Goal: Transaction & Acquisition: Purchase product/service

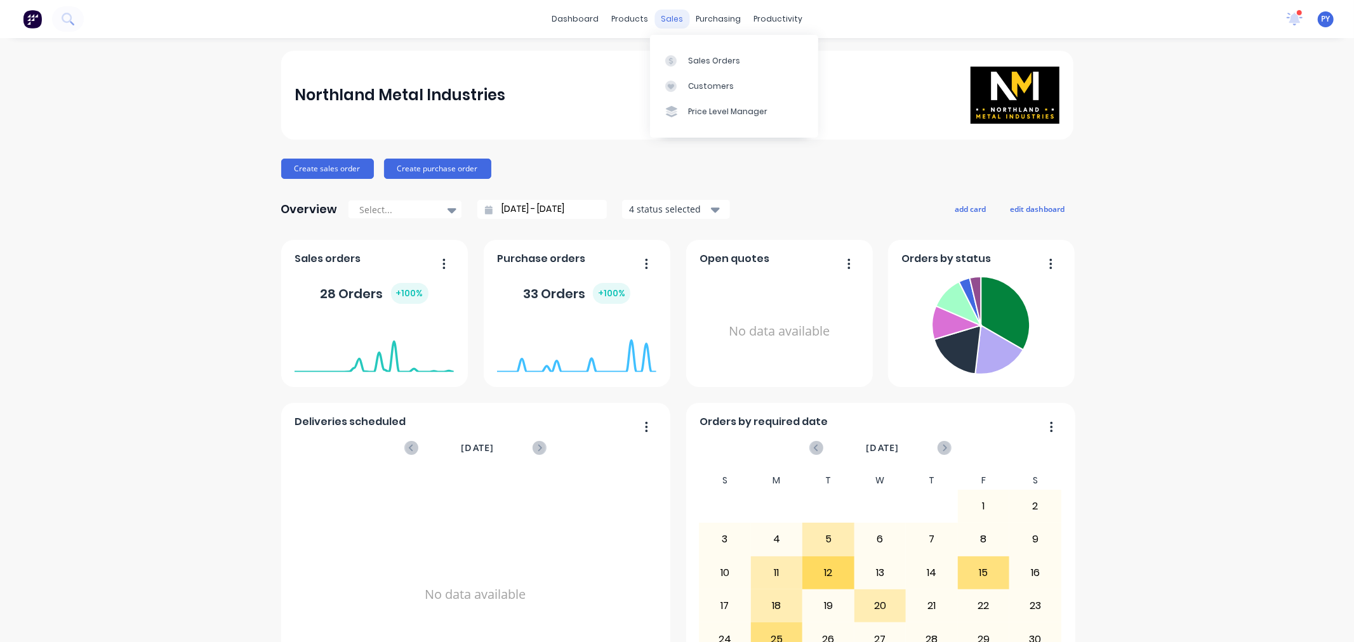
click at [664, 20] on div "sales" at bounding box center [671, 19] width 35 height 19
click at [702, 59] on div "Sales Orders" at bounding box center [714, 60] width 52 height 11
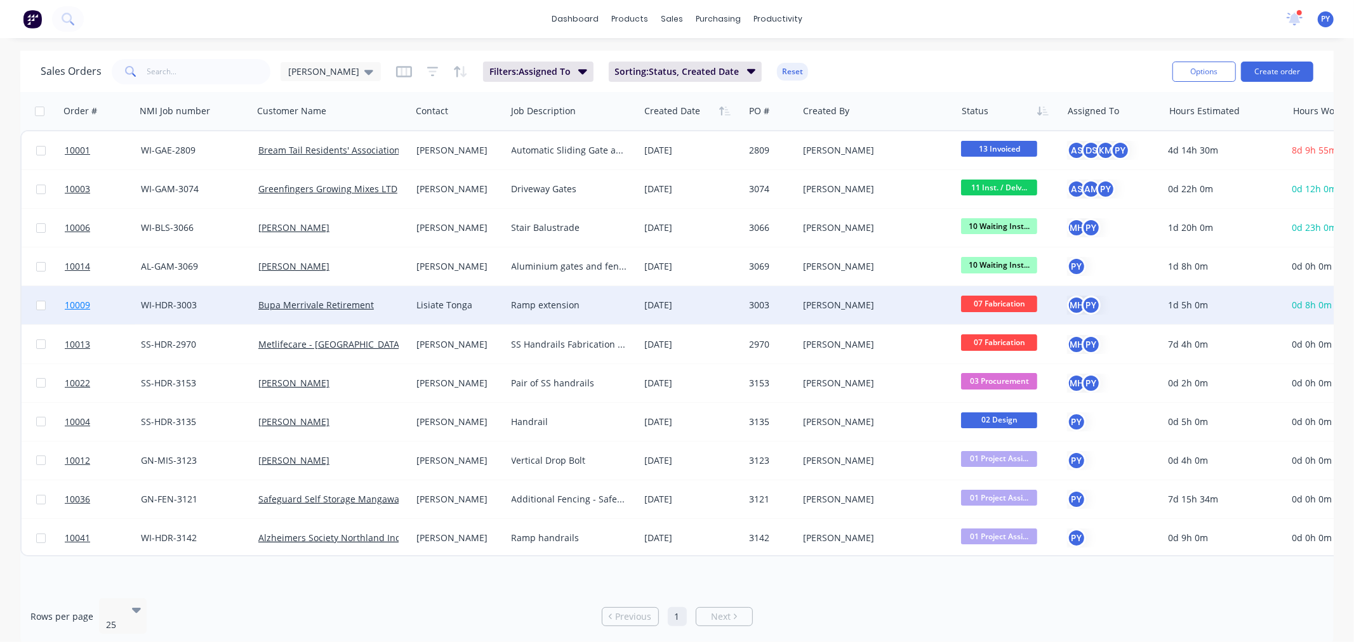
click at [83, 305] on span "10009" at bounding box center [77, 305] width 25 height 13
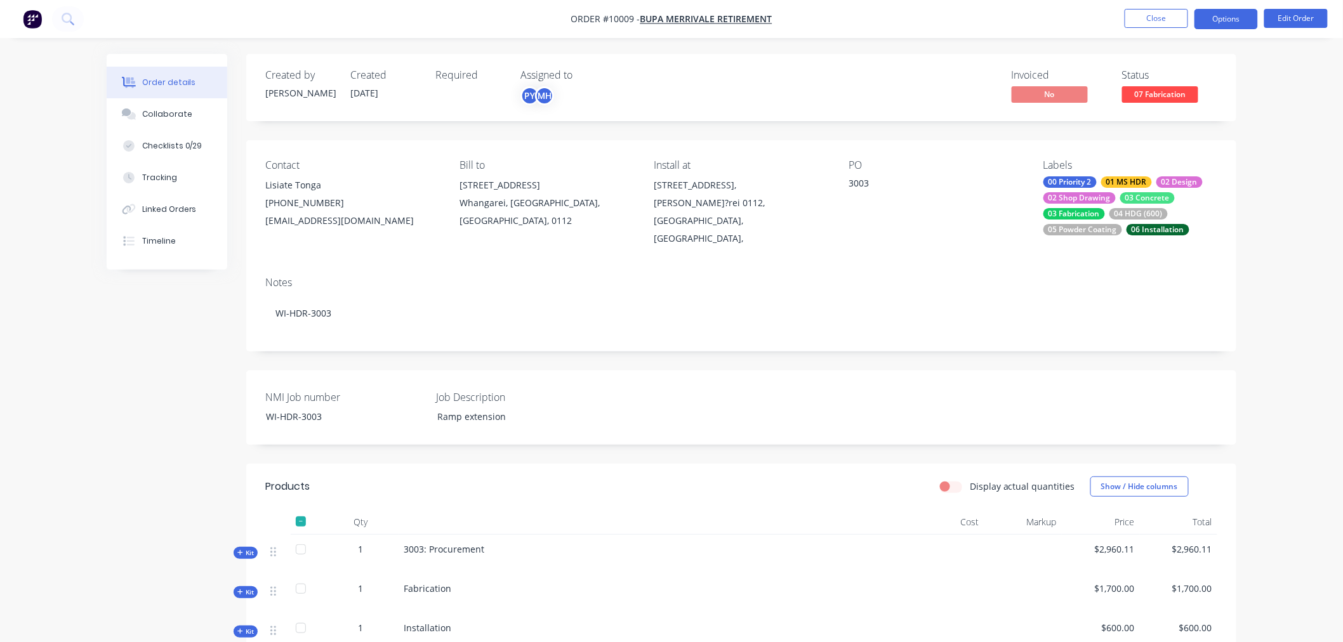
click at [1230, 26] on button "Options" at bounding box center [1225, 19] width 63 height 20
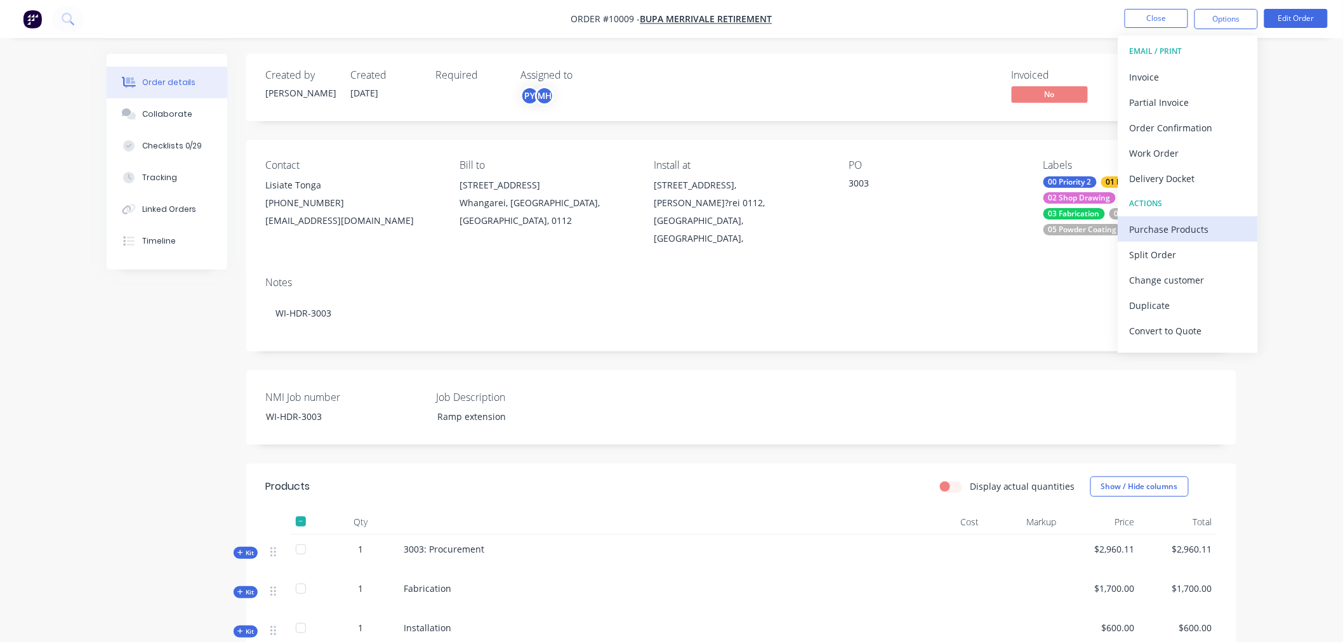
click at [1170, 232] on div "Purchase Products" at bounding box center [1188, 229] width 117 height 18
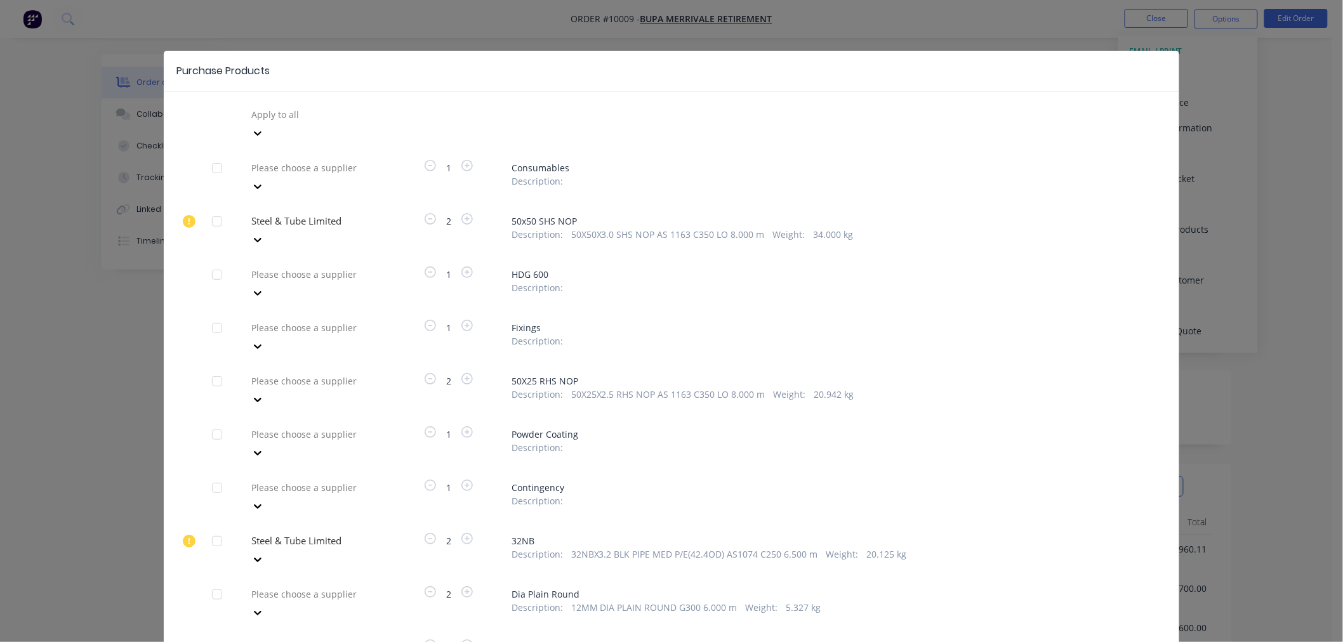
click at [209, 262] on div at bounding box center [216, 274] width 25 height 25
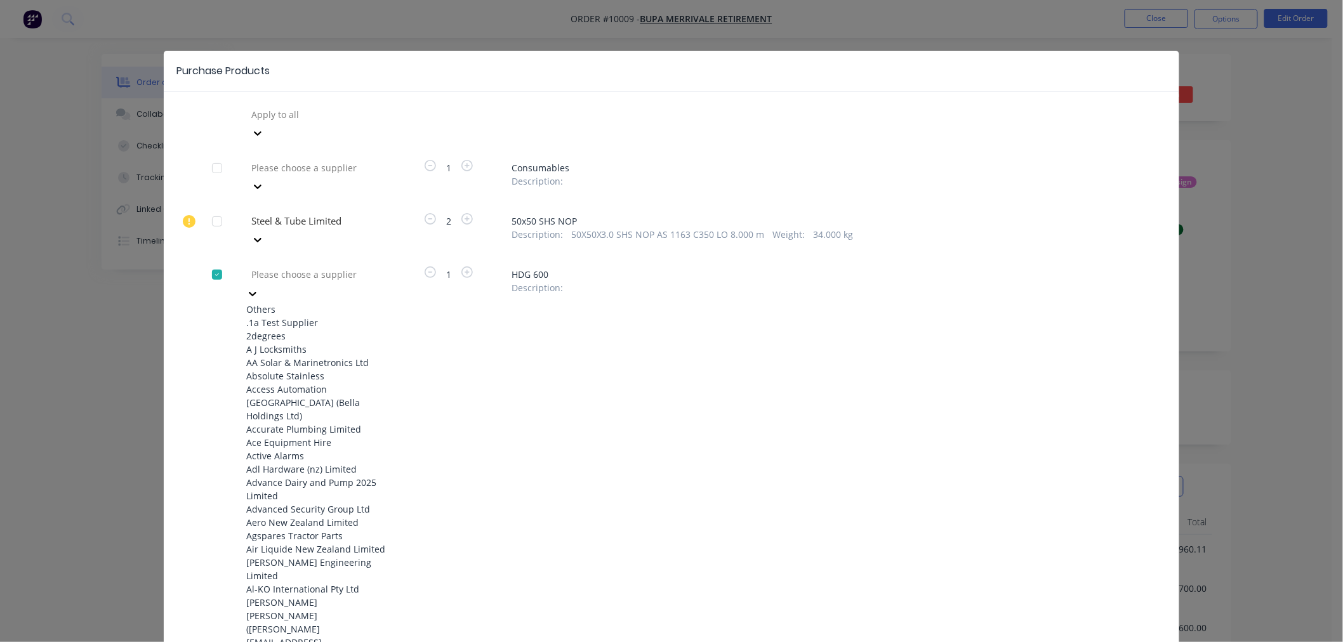
click at [259, 287] on icon at bounding box center [252, 293] width 13 height 13
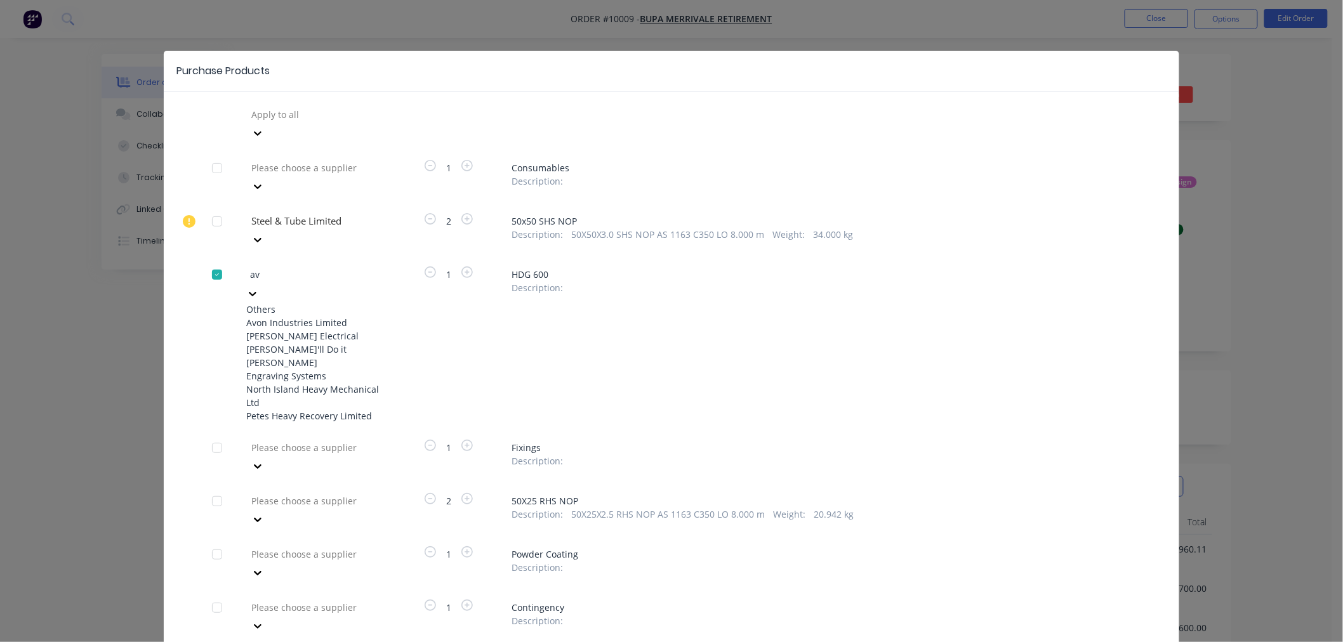
type input "avo"
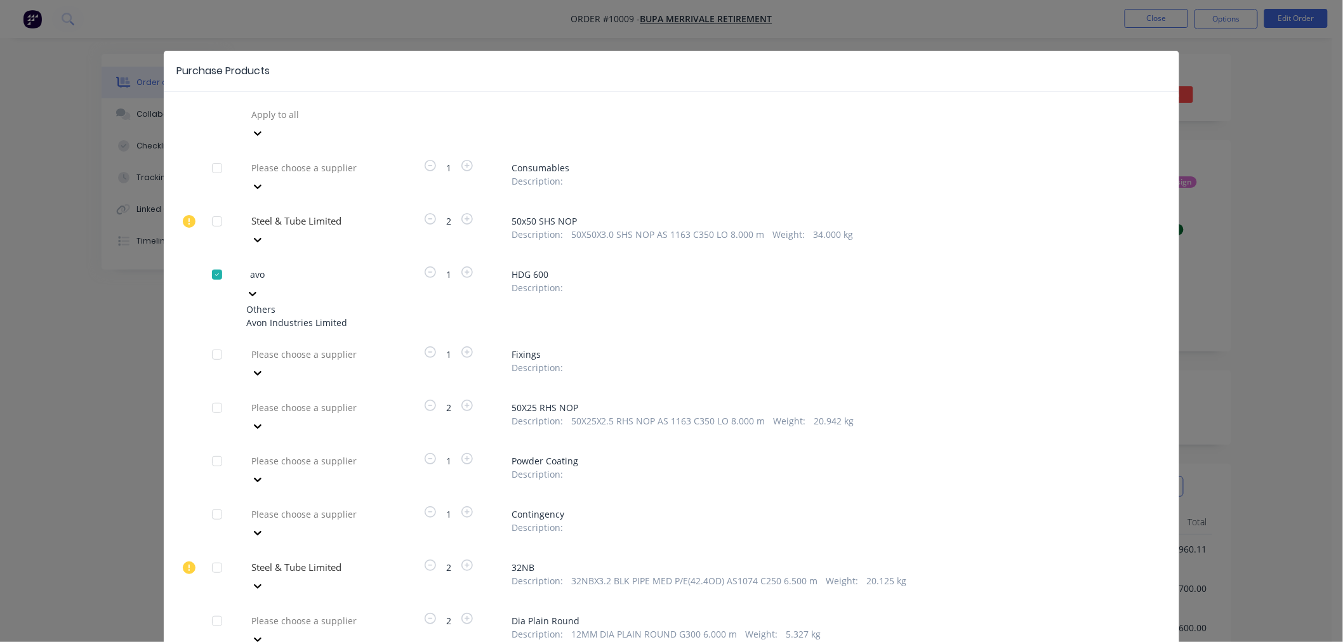
click at [276, 316] on div "Avon Industries Limited" at bounding box center [316, 322] width 140 height 13
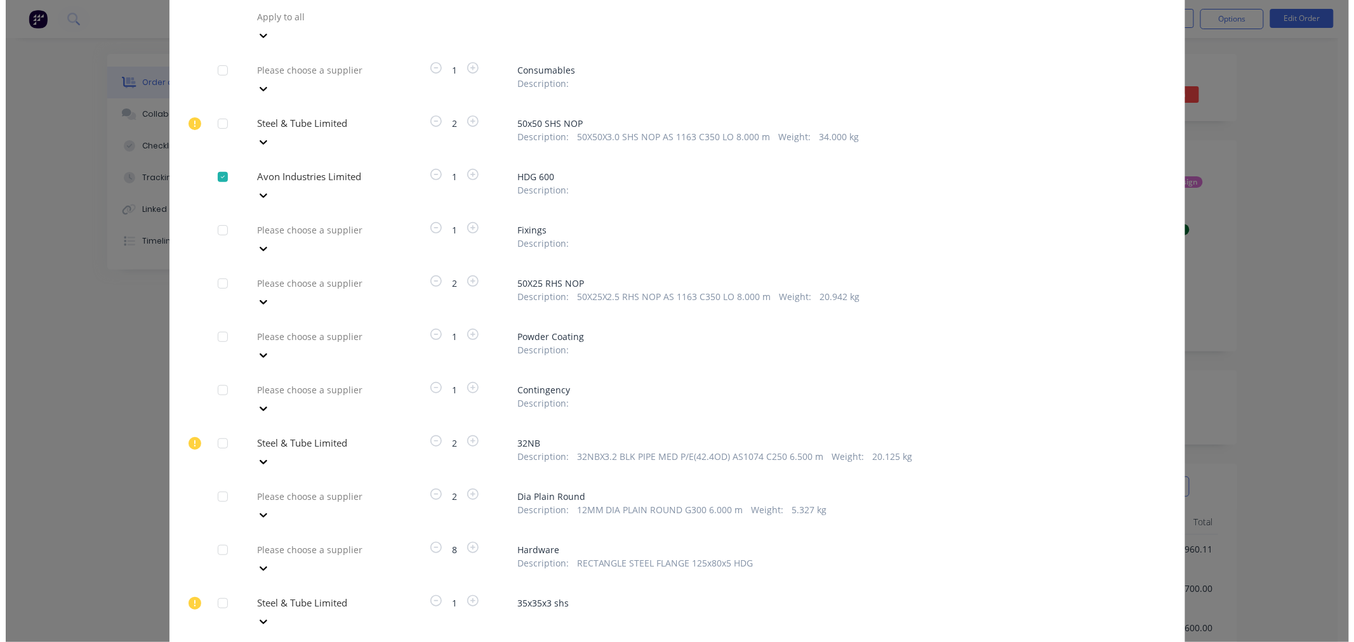
scroll to position [180, 0]
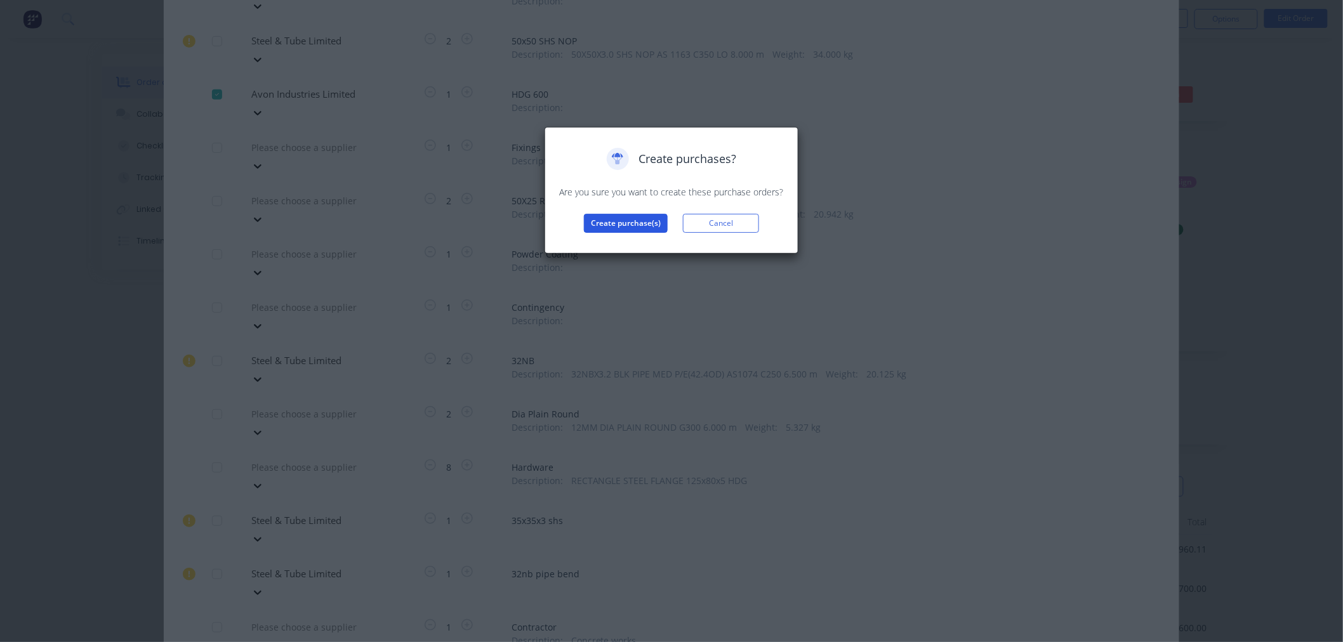
click at [631, 223] on button "Create purchase(s)" at bounding box center [626, 223] width 84 height 19
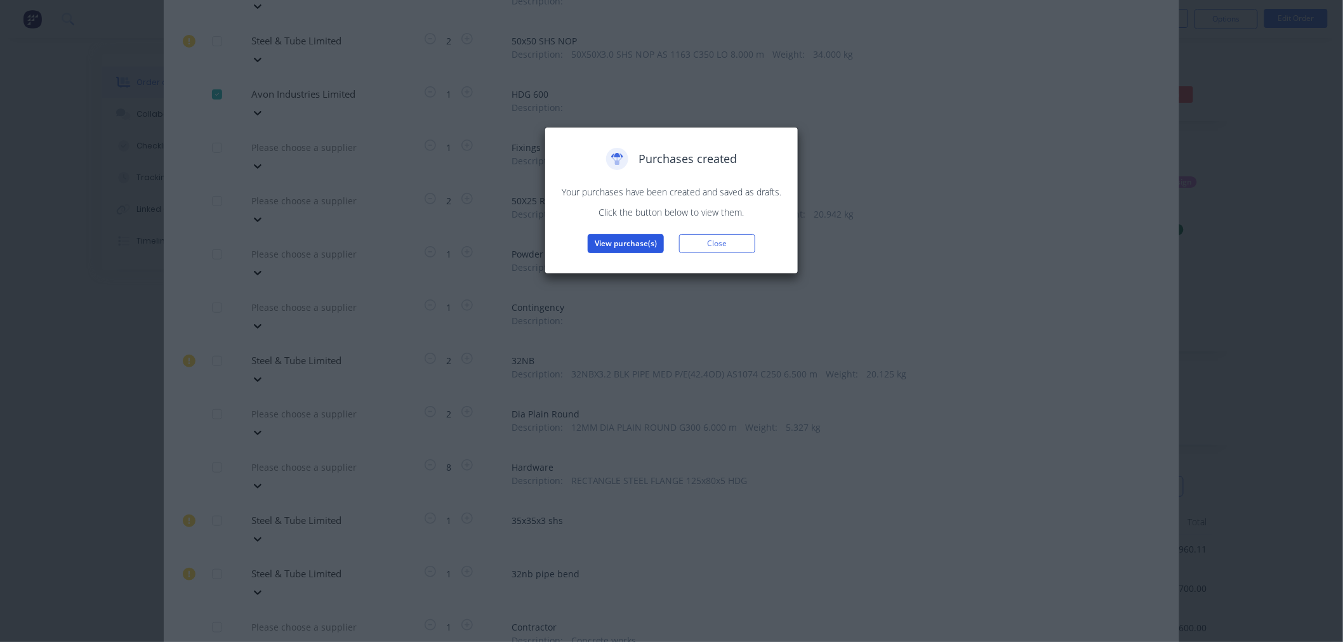
click at [613, 243] on button "View purchase(s)" at bounding box center [626, 243] width 76 height 19
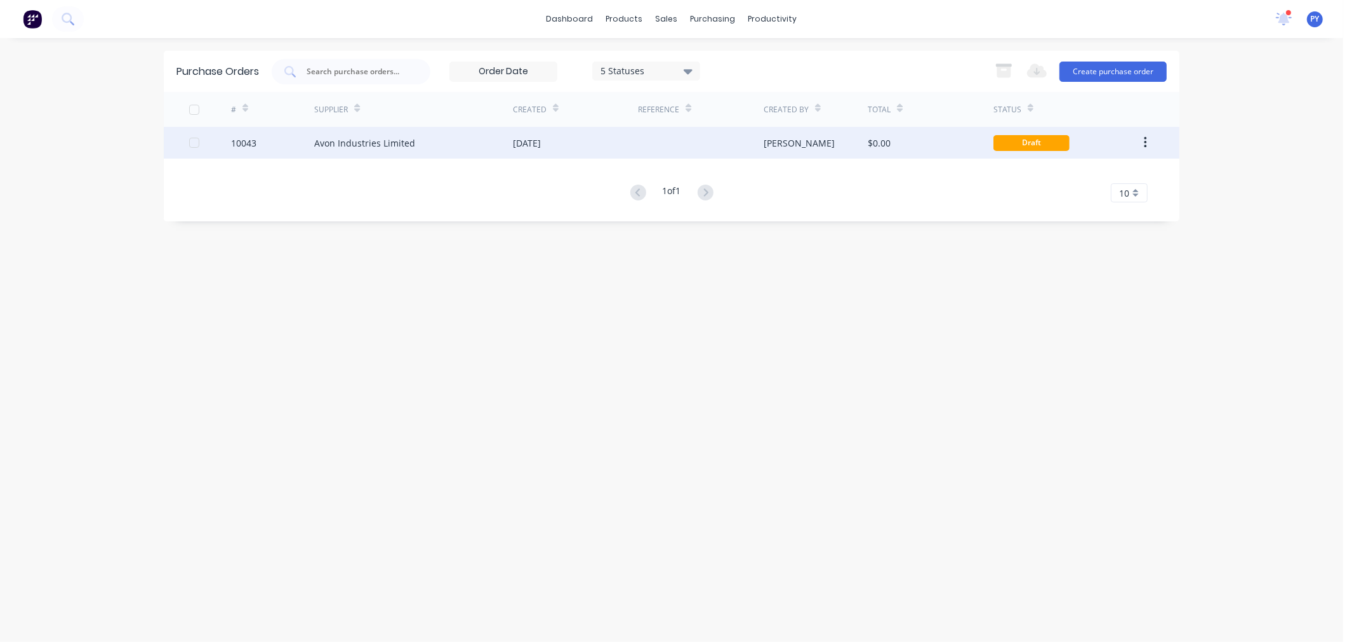
click at [332, 144] on div "Avon Industries Limited" at bounding box center [364, 142] width 101 height 13
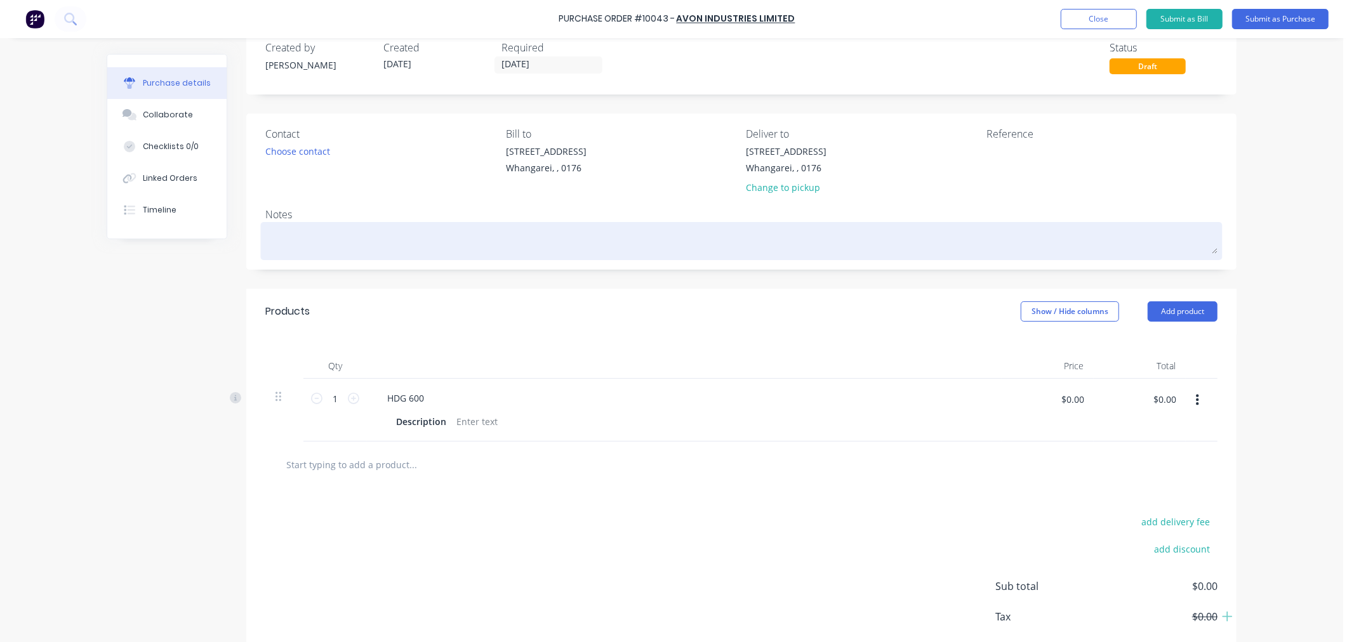
scroll to position [95, 0]
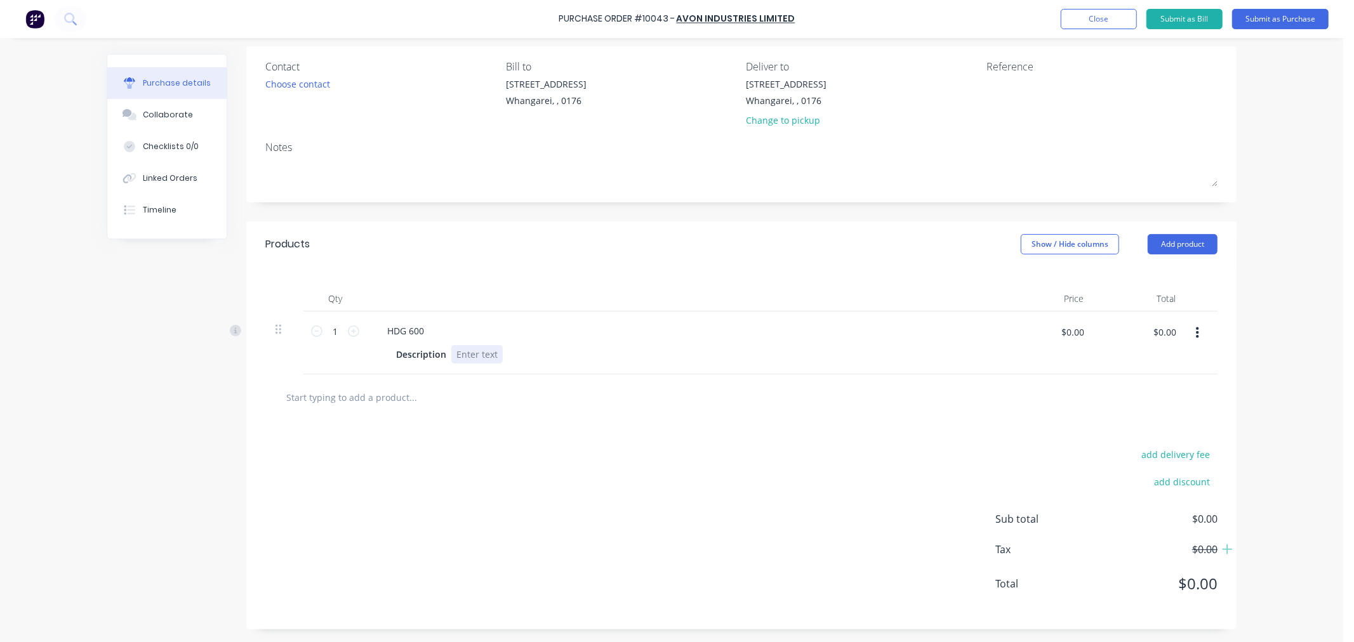
click at [491, 352] on div at bounding box center [476, 354] width 51 height 18
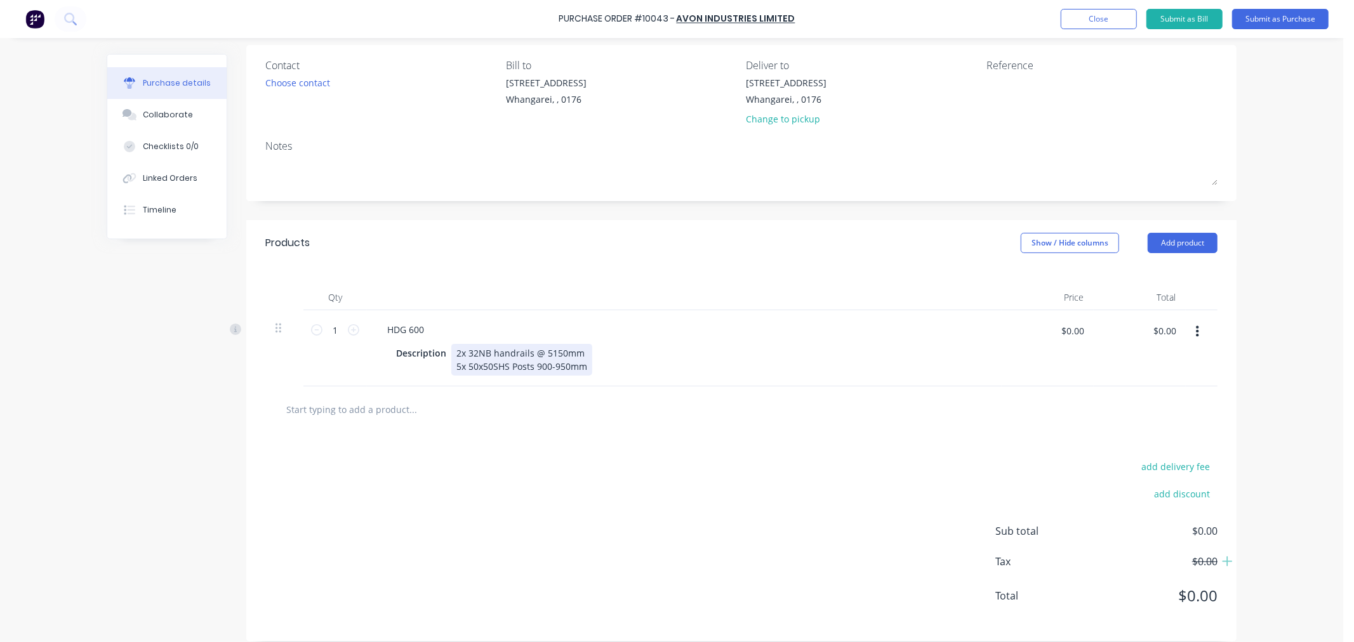
click at [459, 351] on div "2x 32NB handrails @ 5150mm 5x 50x50SHS Posts 900-950mm" at bounding box center [521, 360] width 141 height 32
click at [459, 370] on div "2 of 32NB handrails @ 5150mm 5x 50x50SHS Posts 900-950mm" at bounding box center [523, 360] width 145 height 32
click at [459, 368] on div "2 of 32NB handrails @ 5150mm 5 ,of 50x50SHS Posts 900-950mm" at bounding box center [525, 360] width 149 height 32
click at [587, 366] on div "2 of 32NB handrails @ 5150mm 5 of 50x50SHS Posts 900-950mm" at bounding box center [524, 360] width 147 height 32
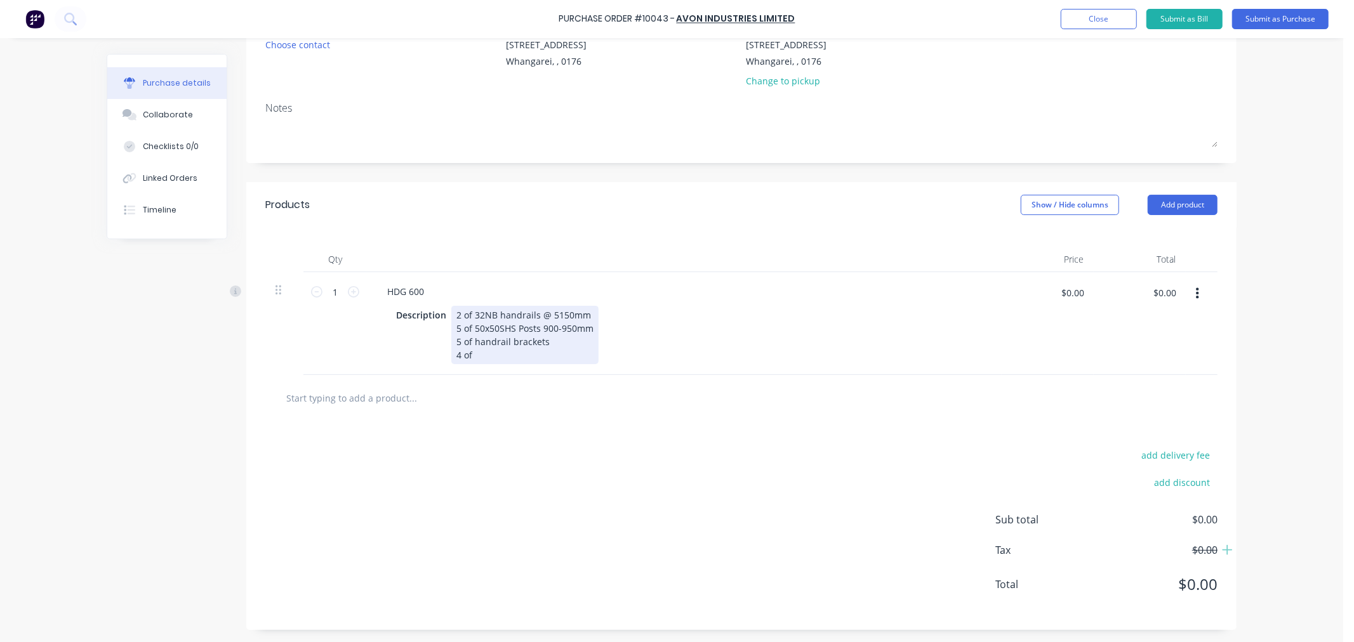
scroll to position [135, 0]
click at [493, 354] on div "2 of 32NB handrails @ 5150mm 5 of 50x50SHS Posts 900-950mm 5 of handrail bracke…" at bounding box center [524, 334] width 147 height 58
click at [494, 327] on div "2 of 32NB handrails @ 5150mm 5 of 50x50SHS Posts 900-950mm 5 of handrail bracke…" at bounding box center [524, 334] width 147 height 58
click at [516, 353] on div "2 of 32NB handrails @ 5150mm 5 of 50x50 SHS Posts 900-950mm 5 of handrail brack…" at bounding box center [526, 334] width 150 height 58
click at [538, 327] on div "2 of 32NB handrails @ 5150mm 5 of 50x50 SHS Posts 900-950mm 5 of handrail brack…" at bounding box center [526, 334] width 150 height 58
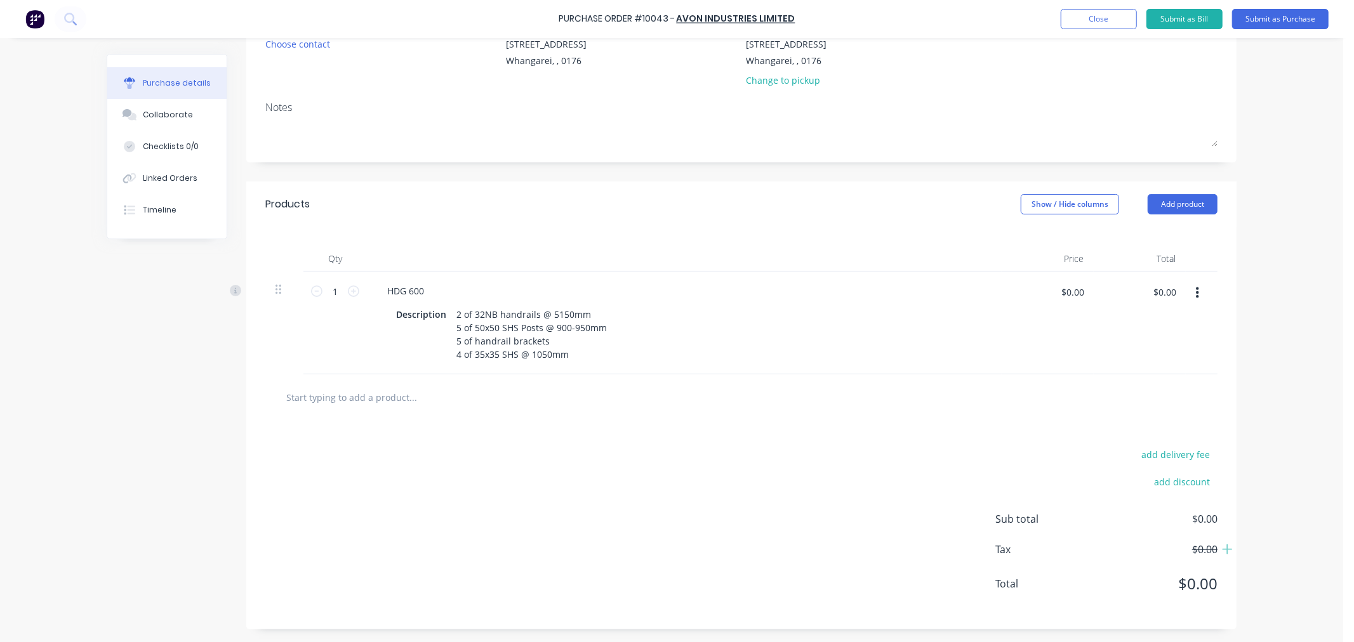
click at [515, 399] on input "text" at bounding box center [413, 397] width 254 height 25
click at [1270, 20] on button "Submit as Purchase" at bounding box center [1280, 19] width 96 height 20
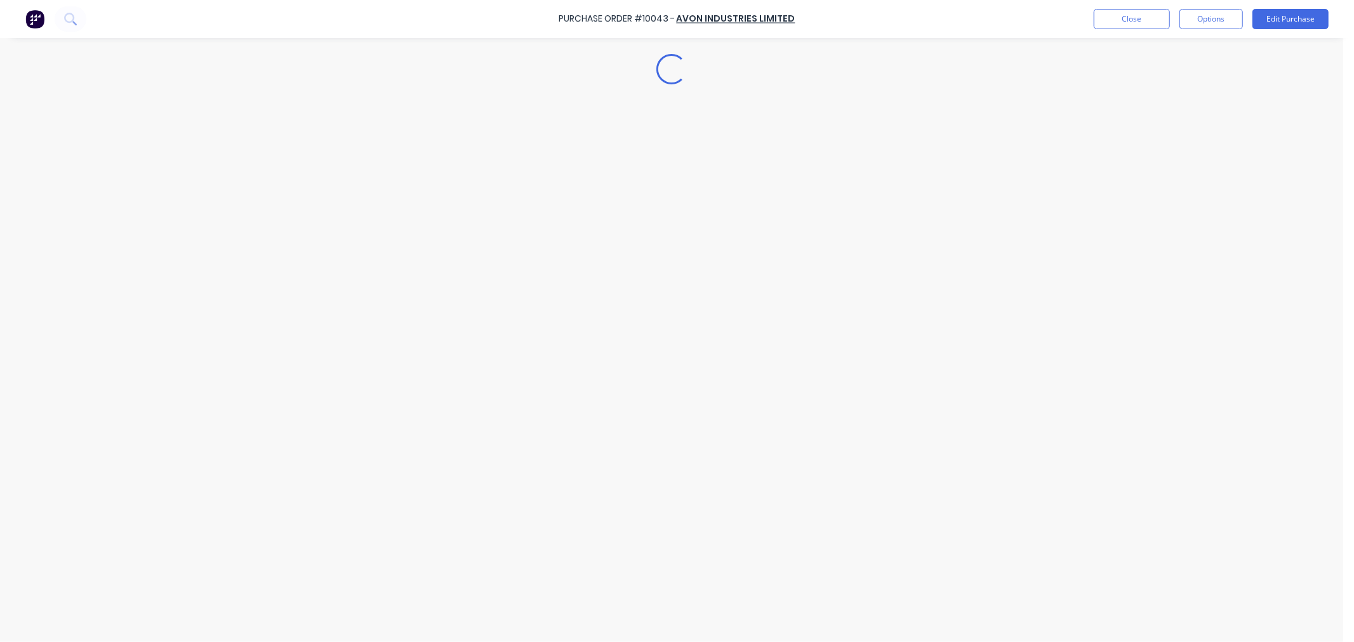
scroll to position [0, 0]
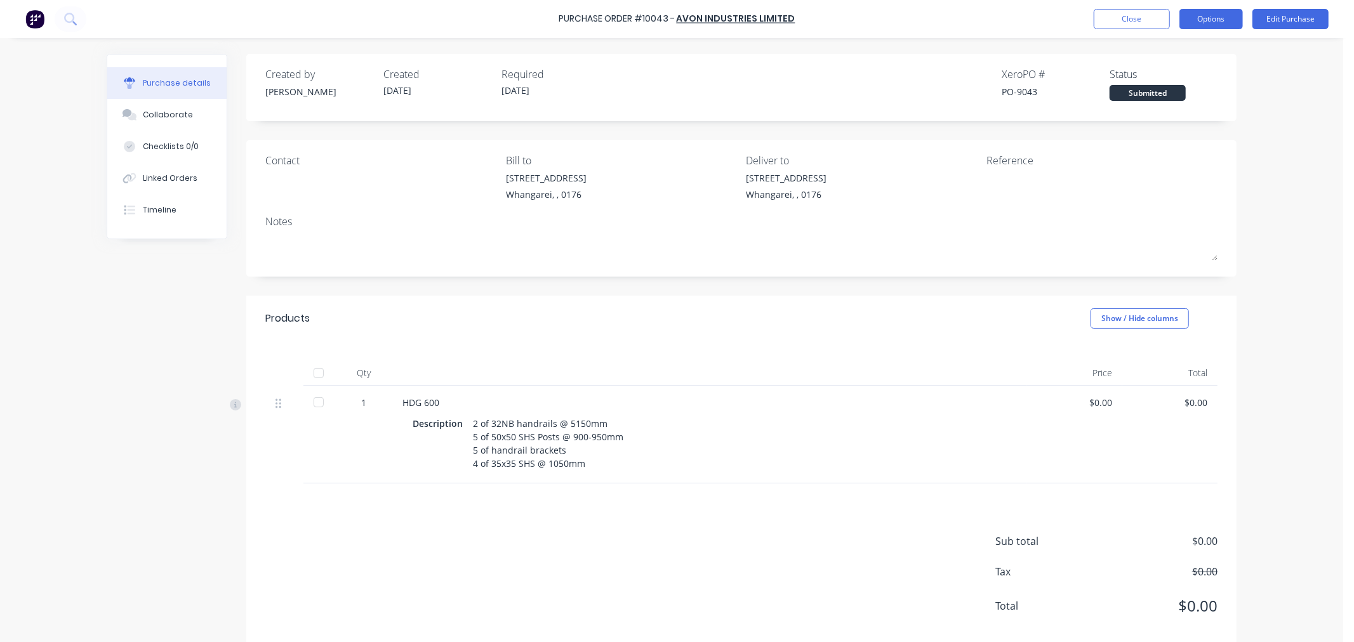
click at [1227, 22] on button "Options" at bounding box center [1210, 19] width 63 height 20
click at [1287, 237] on div "Purchase Order #10043 - Avon Industries Limited Close Options Print / Email Con…" at bounding box center [671, 321] width 1343 height 642
click at [1285, 23] on button "Edit Purchase" at bounding box center [1290, 19] width 76 height 20
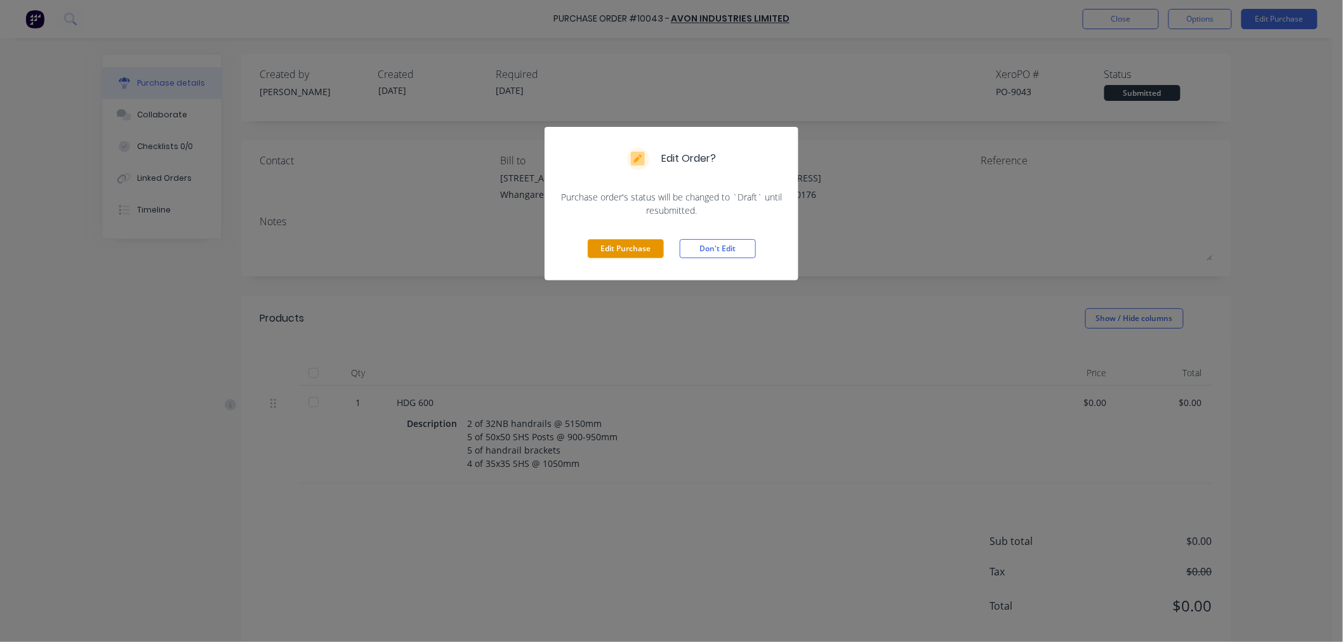
click at [607, 249] on button "Edit Purchase" at bounding box center [626, 248] width 76 height 19
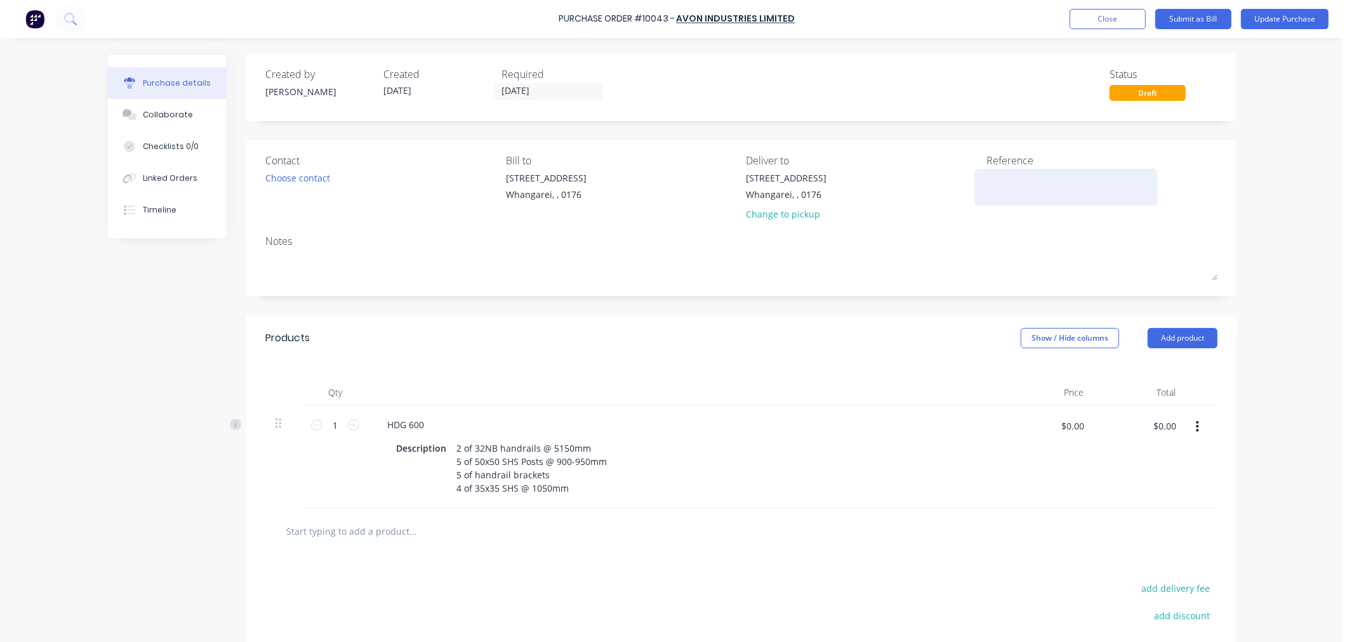
click at [993, 179] on textarea at bounding box center [1065, 185] width 159 height 29
type textarea "3003"
click at [505, 88] on input "[DATE]" at bounding box center [548, 92] width 107 height 16
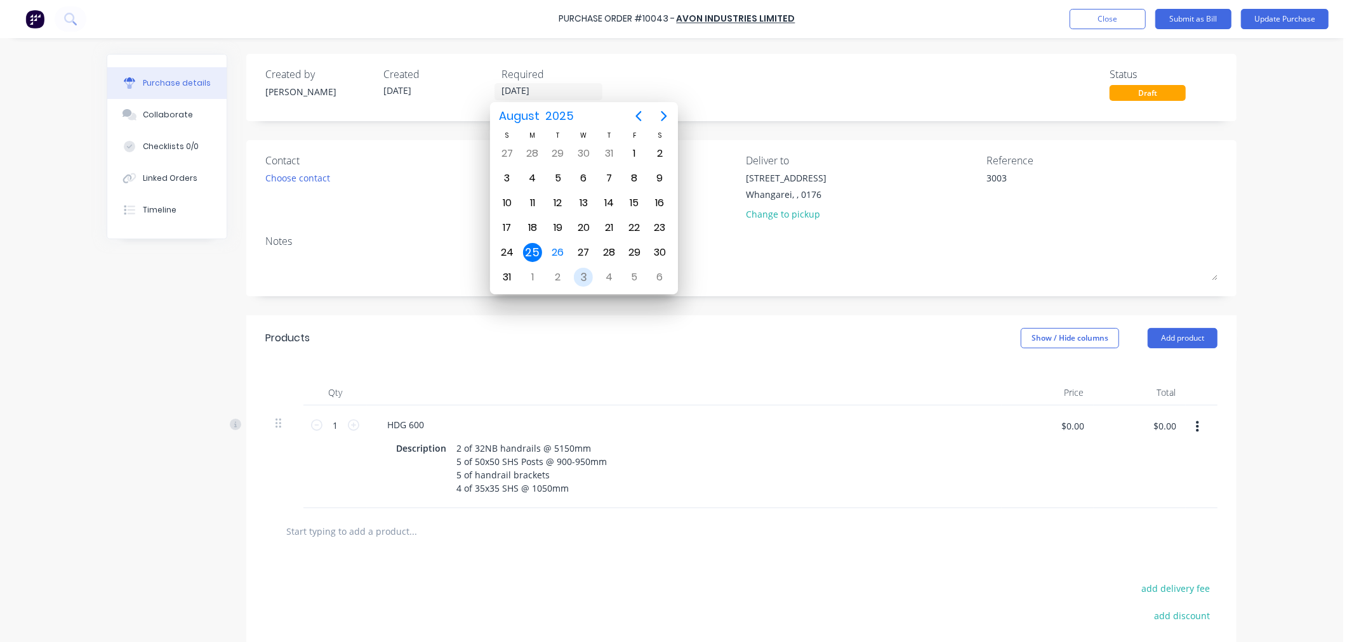
click at [585, 272] on div "3" at bounding box center [583, 277] width 19 height 19
type input "[DATE]"
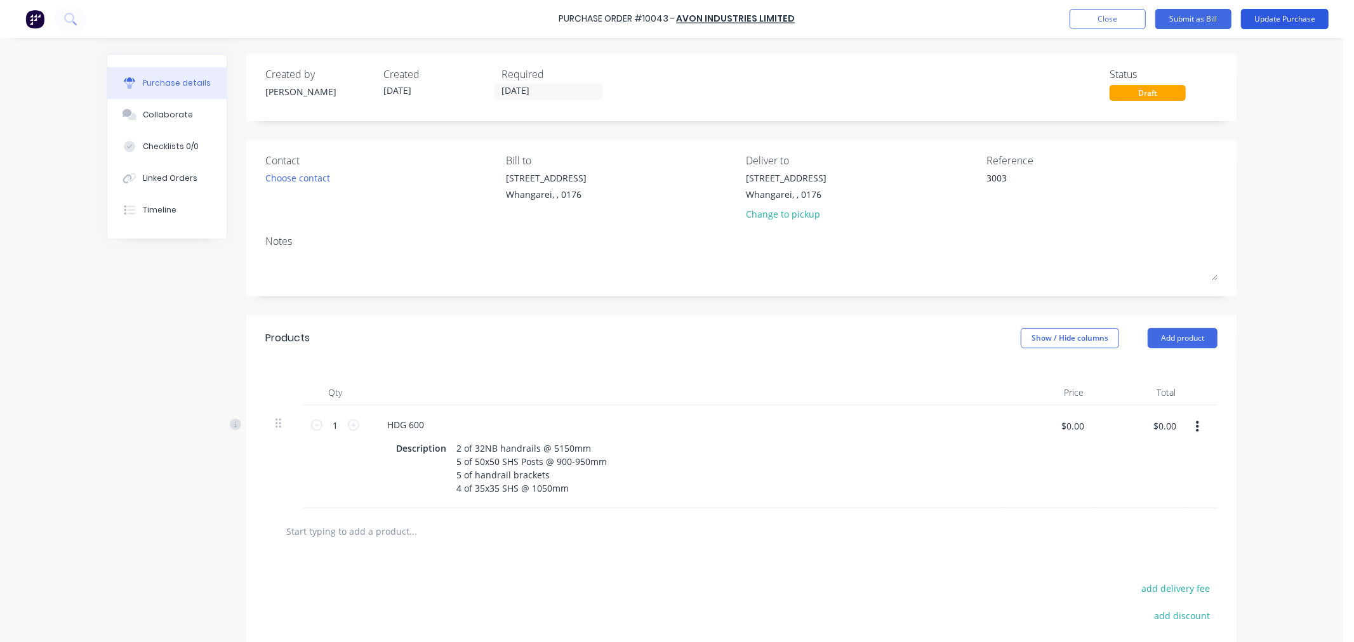
click at [1289, 17] on button "Update Purchase" at bounding box center [1285, 19] width 88 height 20
